Goal: Task Accomplishment & Management: Use online tool/utility

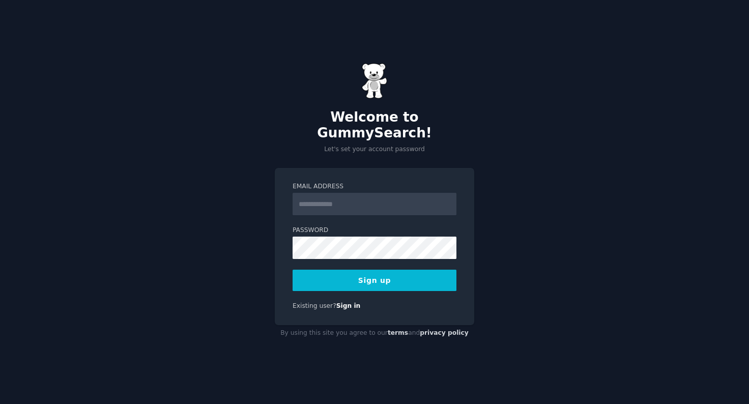
click at [335, 201] on input "Email Address" at bounding box center [375, 204] width 164 height 22
click at [350, 201] on input "***" at bounding box center [375, 204] width 164 height 22
type input "**********"
click at [0, 404] on com-1password-button at bounding box center [0, 404] width 0 height 0
click at [348, 270] on button "Sign up" at bounding box center [375, 280] width 164 height 21
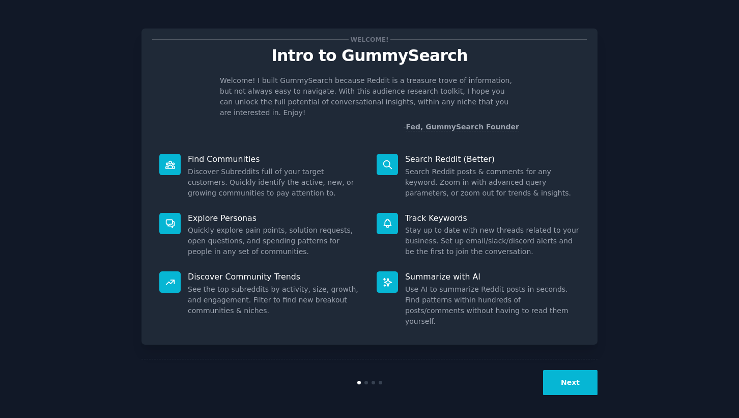
click at [576, 379] on button "Next" at bounding box center [570, 382] width 54 height 25
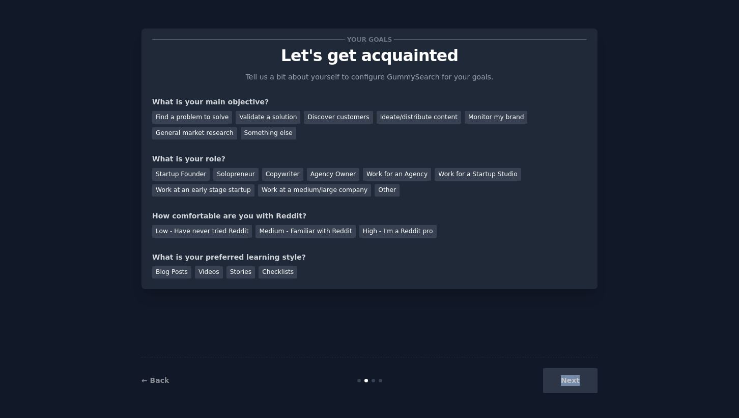
click at [576, 379] on div "Next" at bounding box center [521, 380] width 152 height 25
click at [212, 117] on div "Find a problem to solve" at bounding box center [192, 117] width 80 height 13
click at [320, 118] on div "Discover customers" at bounding box center [338, 117] width 69 height 13
click at [188, 177] on div "Startup Founder" at bounding box center [181, 174] width 58 height 13
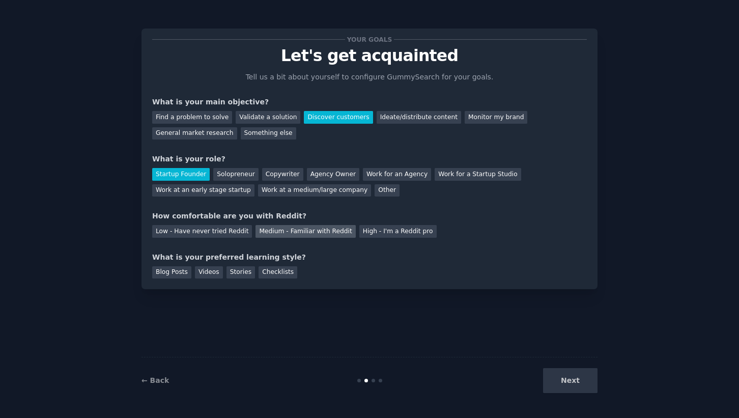
click at [329, 232] on div "Medium - Familiar with Reddit" at bounding box center [306, 231] width 100 height 13
click at [211, 272] on div "Videos" at bounding box center [209, 272] width 28 height 13
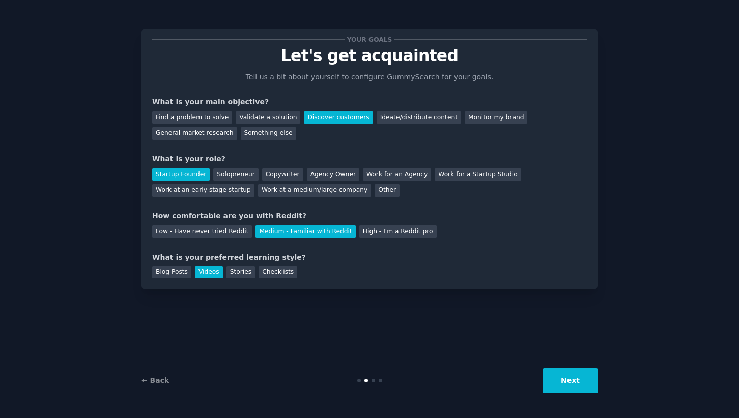
click at [586, 374] on button "Next" at bounding box center [570, 380] width 54 height 25
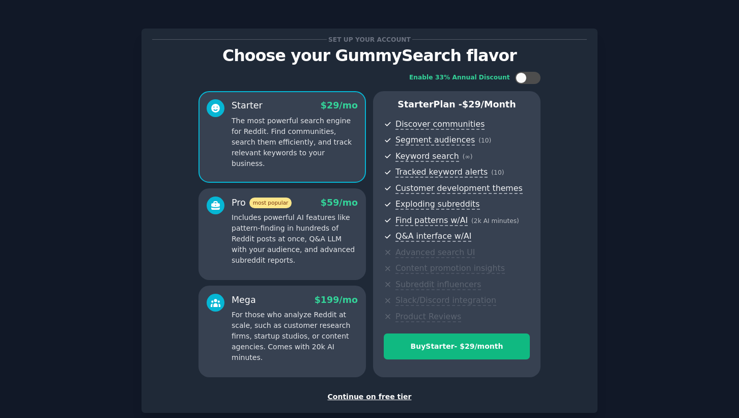
click at [375, 394] on div "Continue on free tier" at bounding box center [369, 397] width 435 height 11
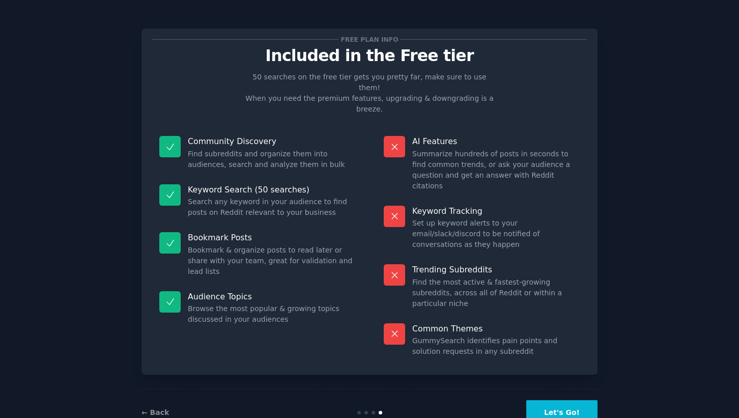
click at [546, 400] on button "Let's Go!" at bounding box center [561, 412] width 71 height 25
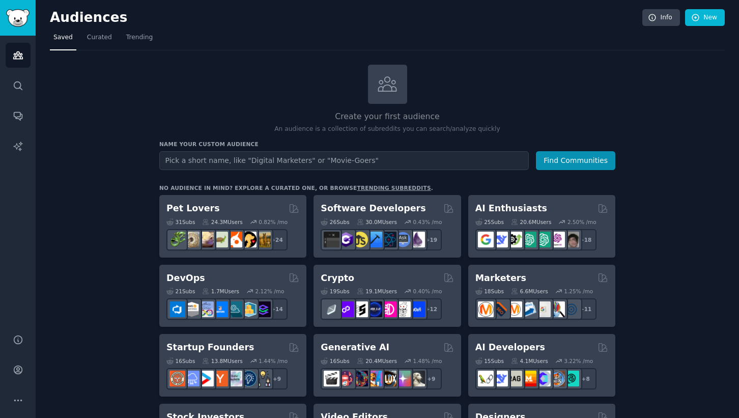
click at [277, 167] on input "text" at bounding box center [344, 160] width 370 height 19
type input "s"
type input "college students"
click at [536, 151] on button "Find Communities" at bounding box center [575, 160] width 79 height 19
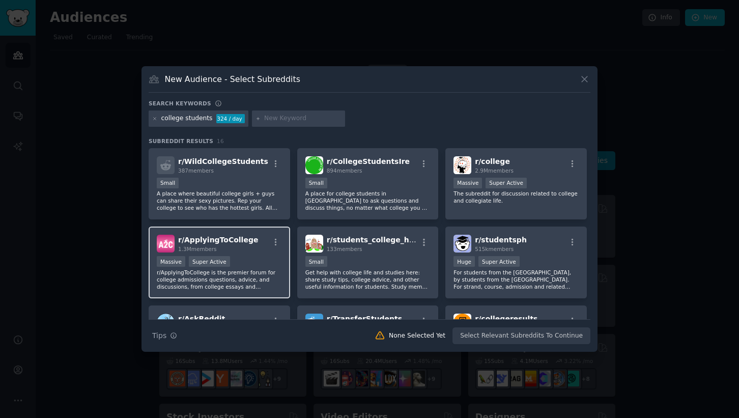
click at [206, 240] on span "r/ ApplyingToCollege" at bounding box center [218, 240] width 80 height 8
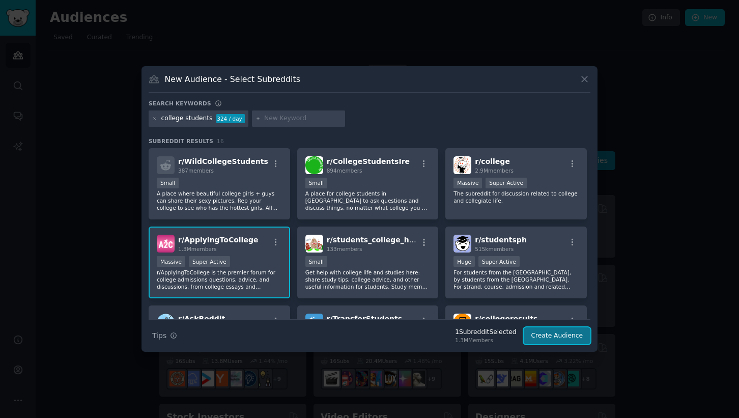
click at [541, 336] on button "Create Audience" at bounding box center [557, 335] width 67 height 17
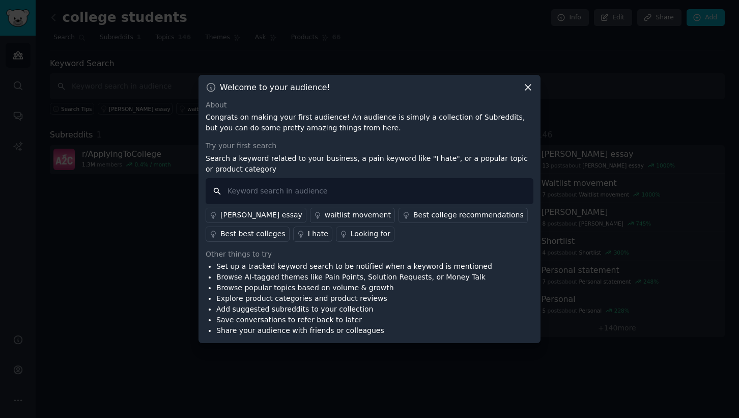
click at [335, 189] on input "text" at bounding box center [370, 191] width 328 height 26
type input "ai tools"
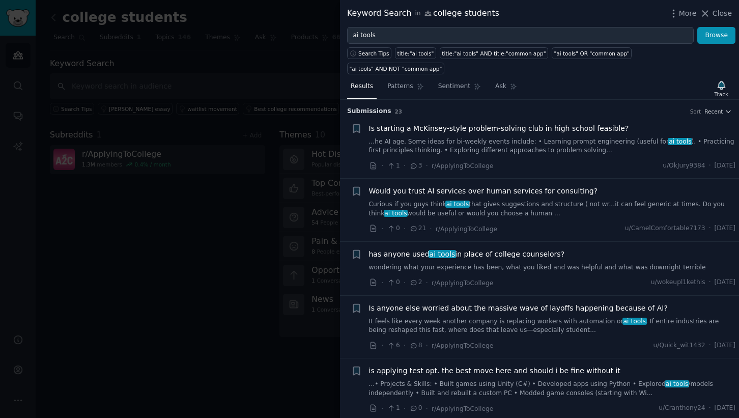
click at [407, 263] on link "wondering what your experience has been, what you liked and was helpful and wha…" at bounding box center [552, 267] width 367 height 9
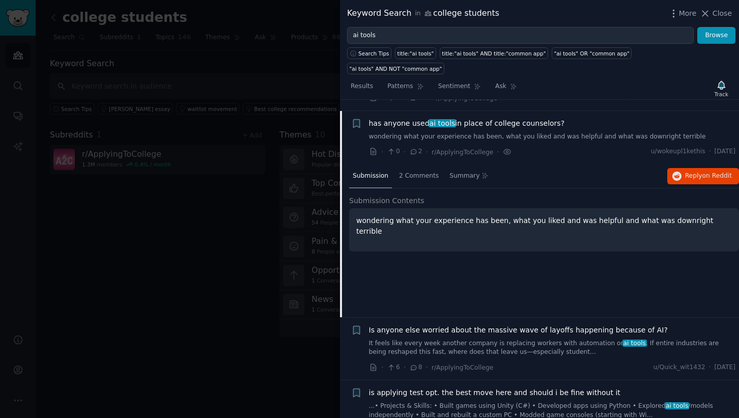
scroll to position [142, 0]
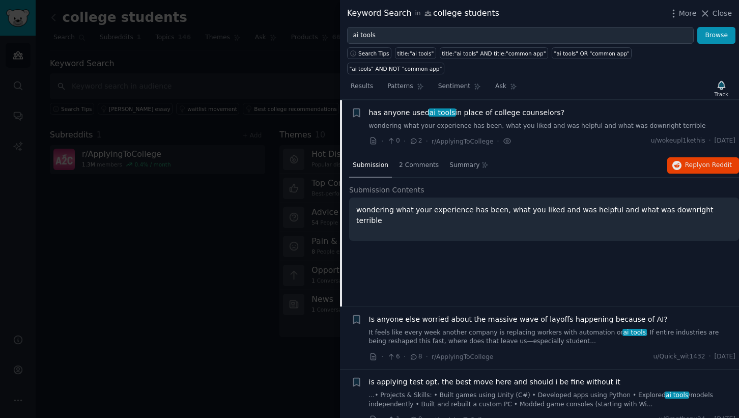
click at [127, 219] on div at bounding box center [369, 209] width 739 height 418
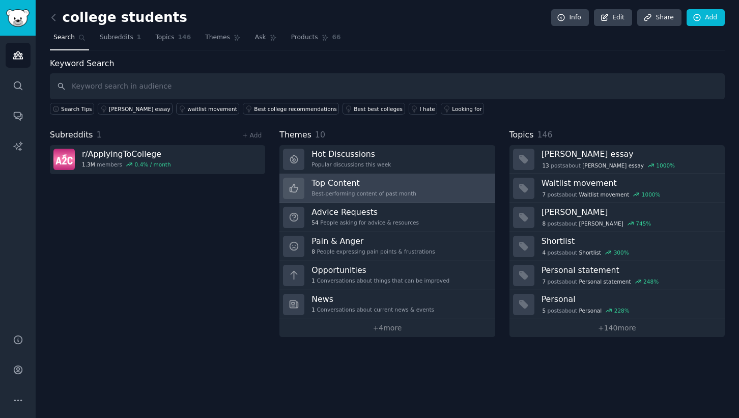
click at [365, 181] on h3 "Top Content" at bounding box center [364, 183] width 105 height 11
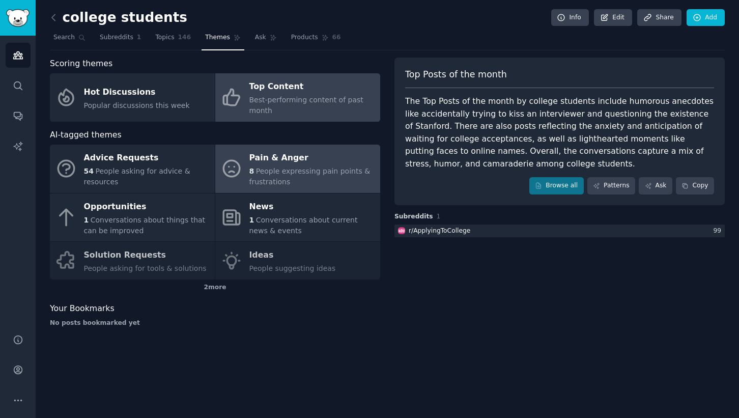
click at [332, 158] on div "Pain & Anger" at bounding box center [312, 158] width 126 height 16
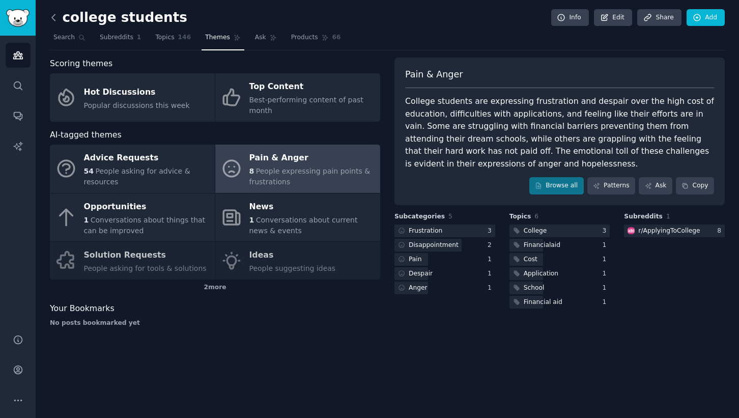
click at [51, 16] on icon at bounding box center [53, 17] width 11 height 11
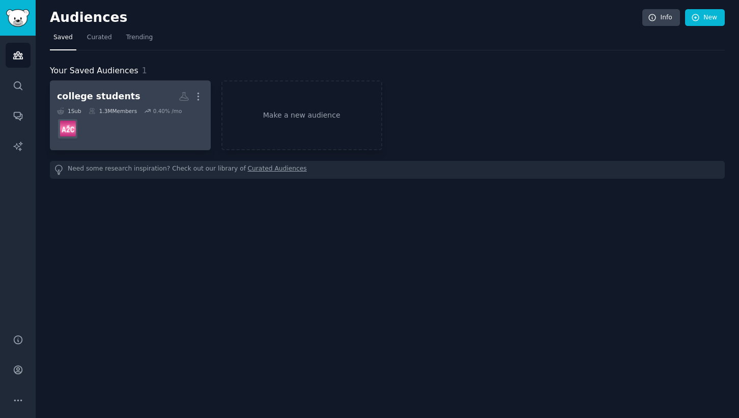
click at [106, 126] on dd at bounding box center [130, 129] width 147 height 29
